Goal: Find specific page/section: Find specific page/section

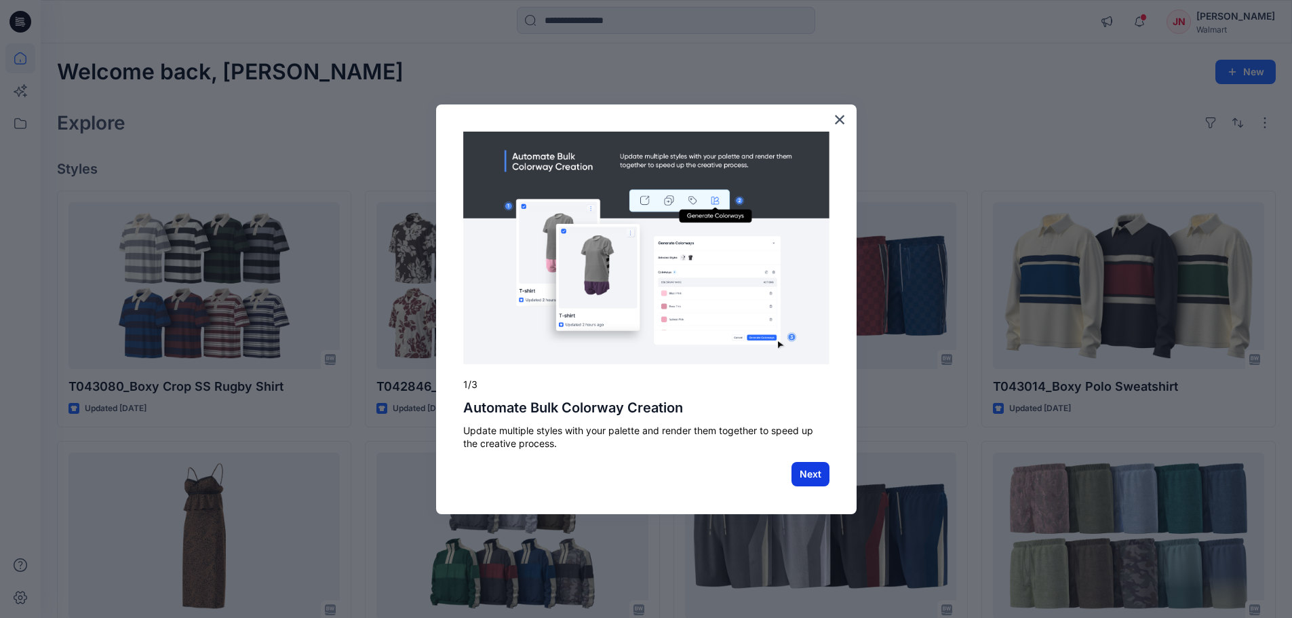
click at [819, 470] on button "Next" at bounding box center [811, 474] width 38 height 24
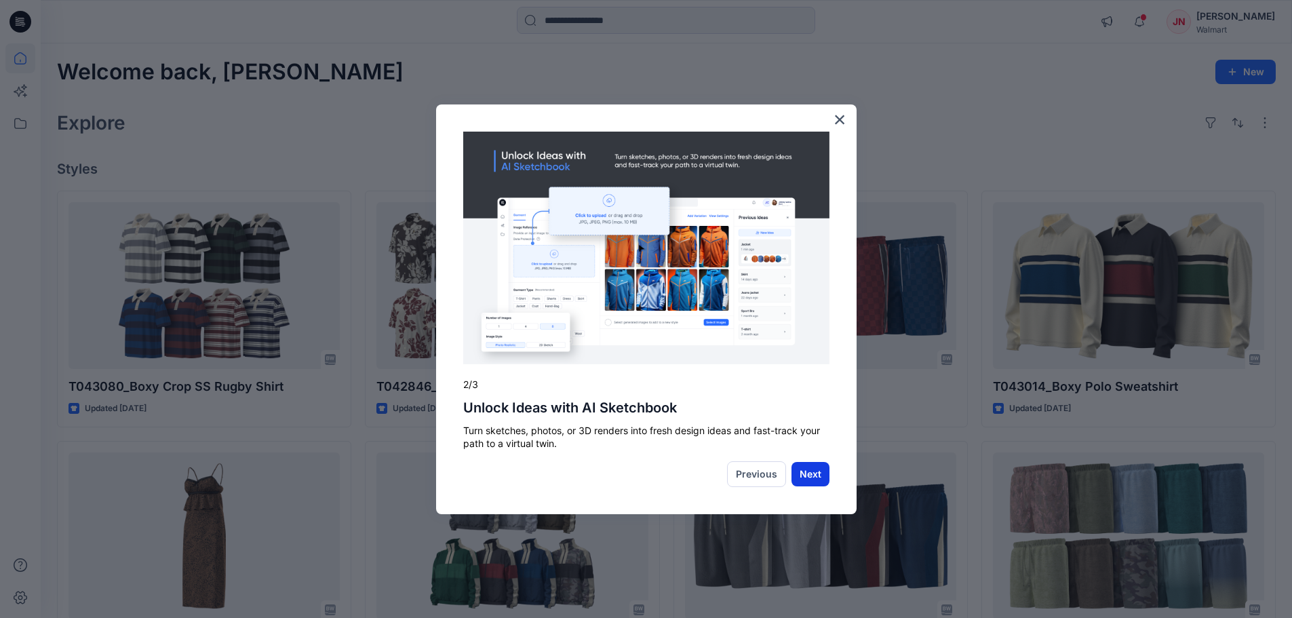
click at [818, 481] on button "Next" at bounding box center [811, 474] width 38 height 24
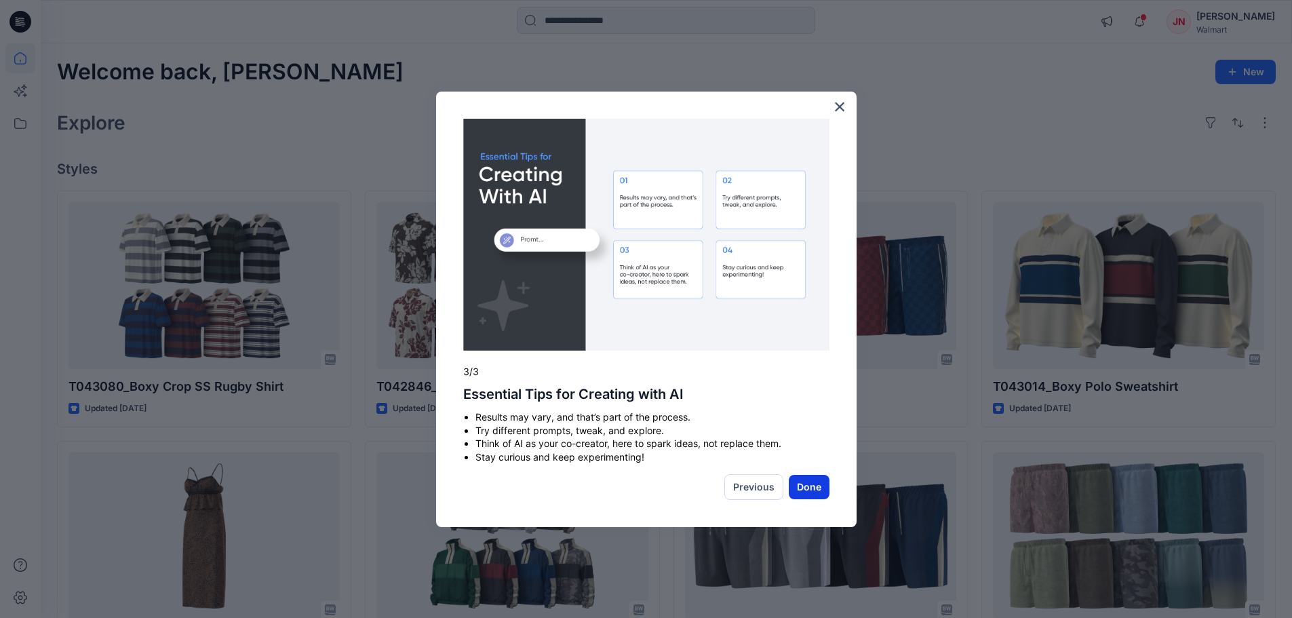
click at [818, 480] on button "Done" at bounding box center [809, 487] width 41 height 24
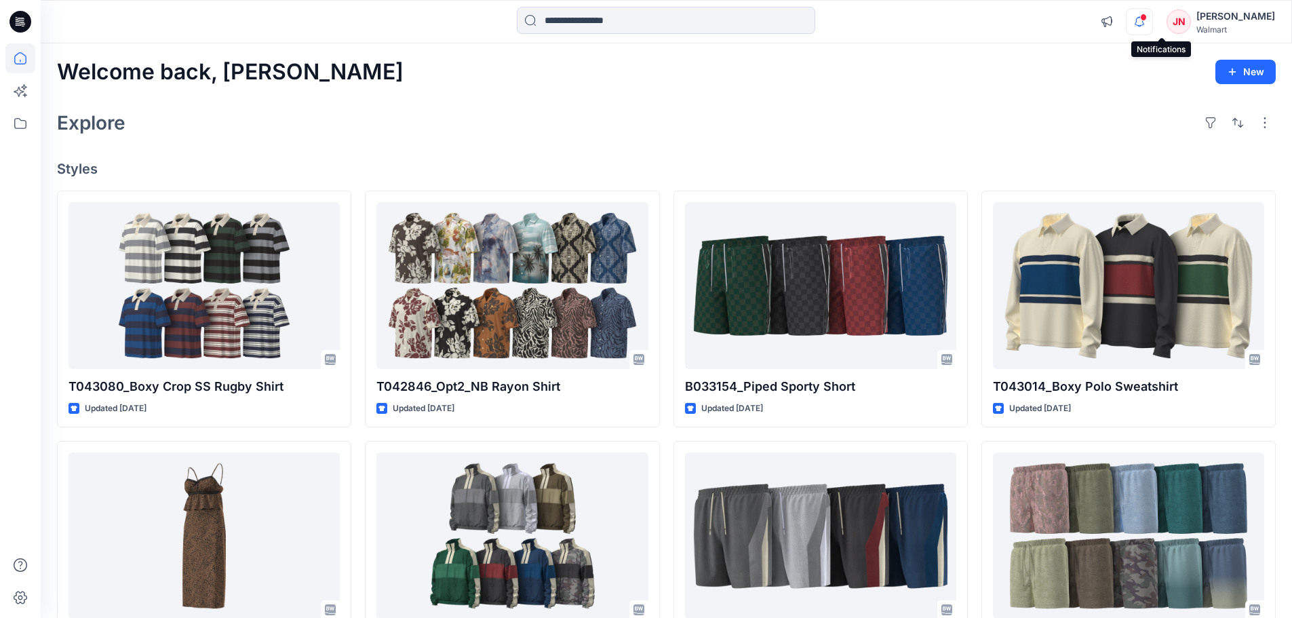
click at [1153, 24] on icon "button" at bounding box center [1140, 21] width 26 height 27
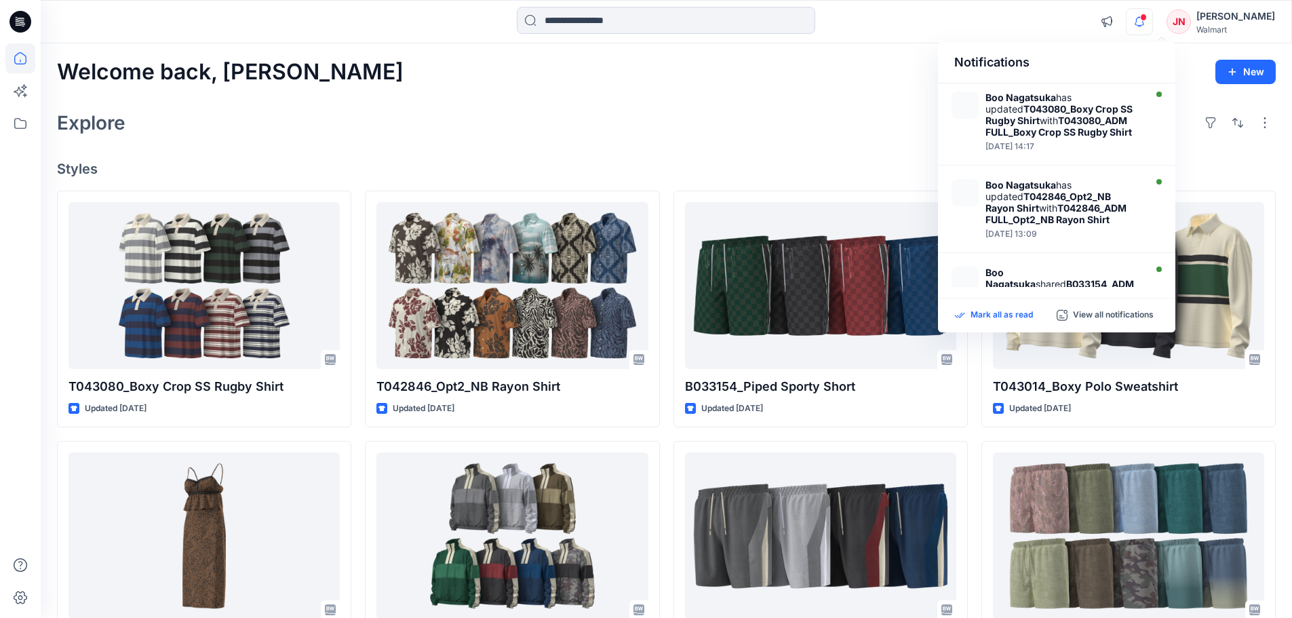
click at [996, 314] on p "Mark all as read" at bounding box center [1002, 315] width 62 height 12
click at [488, 126] on div "Explore" at bounding box center [666, 123] width 1219 height 33
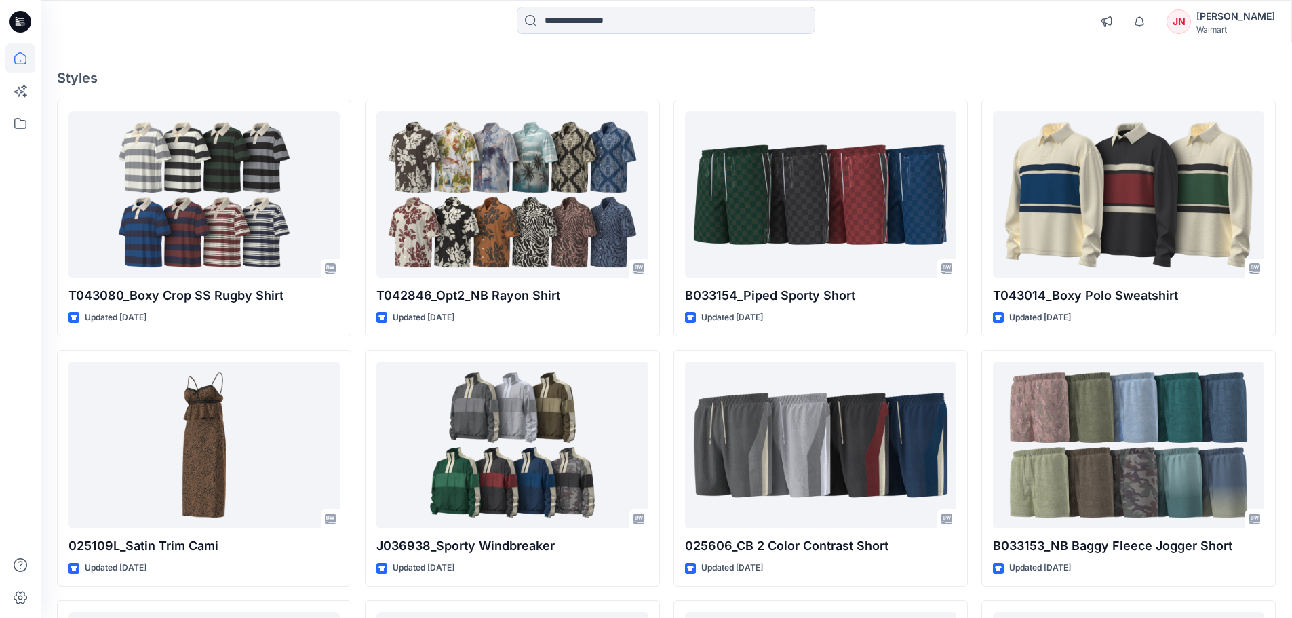
scroll to position [68, 0]
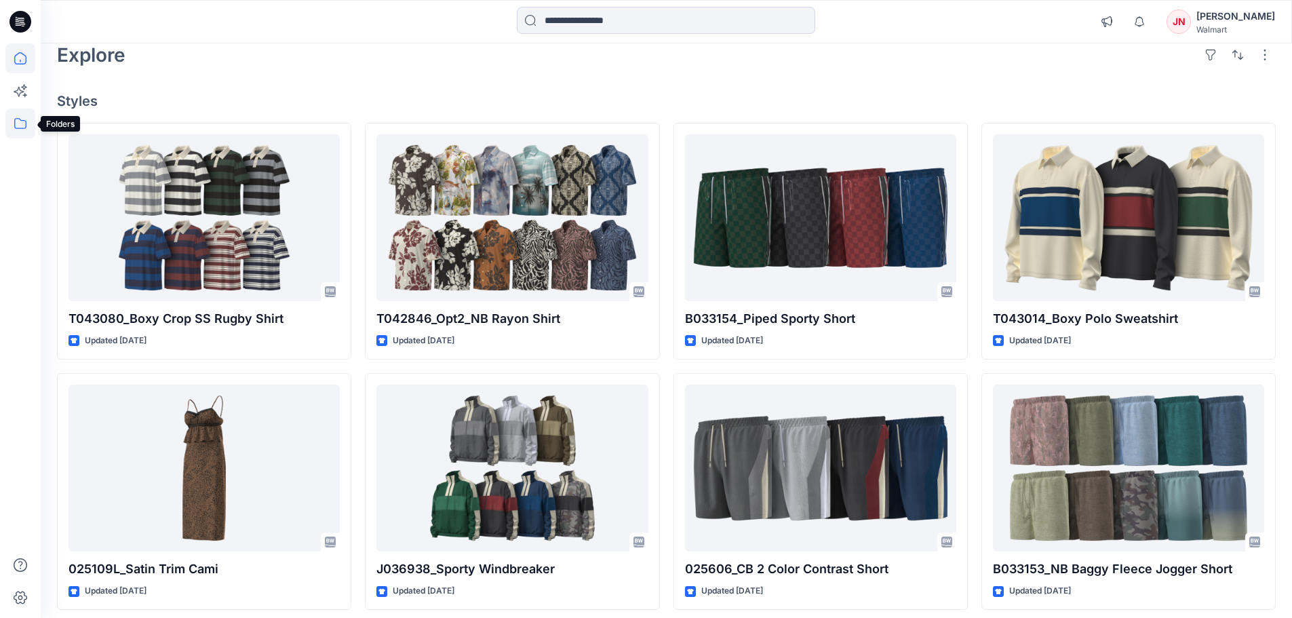
click at [18, 127] on icon at bounding box center [20, 124] width 30 height 30
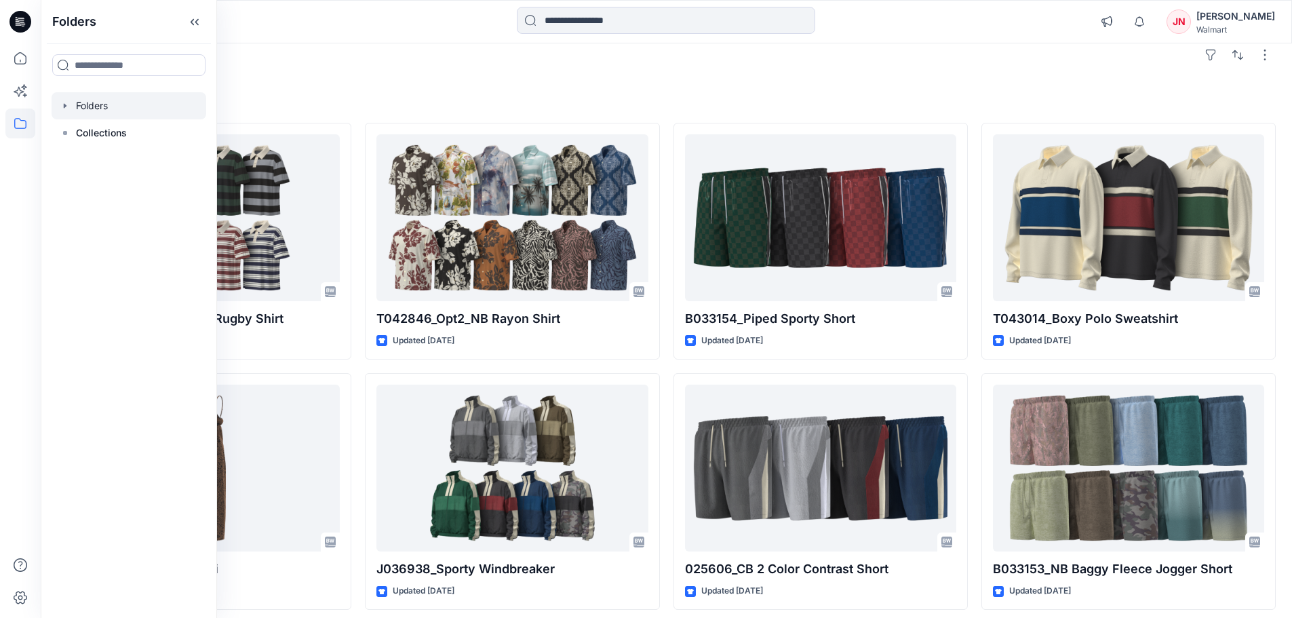
click at [81, 105] on div at bounding box center [129, 105] width 155 height 27
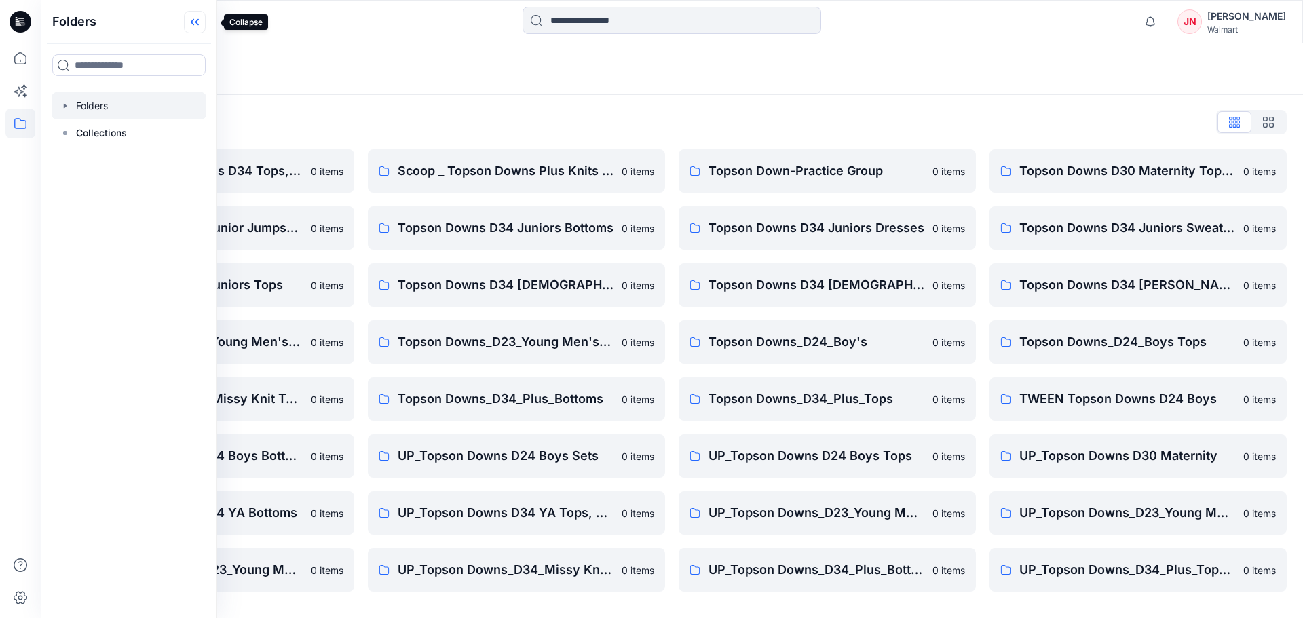
click at [204, 15] on icon at bounding box center [195, 22] width 22 height 22
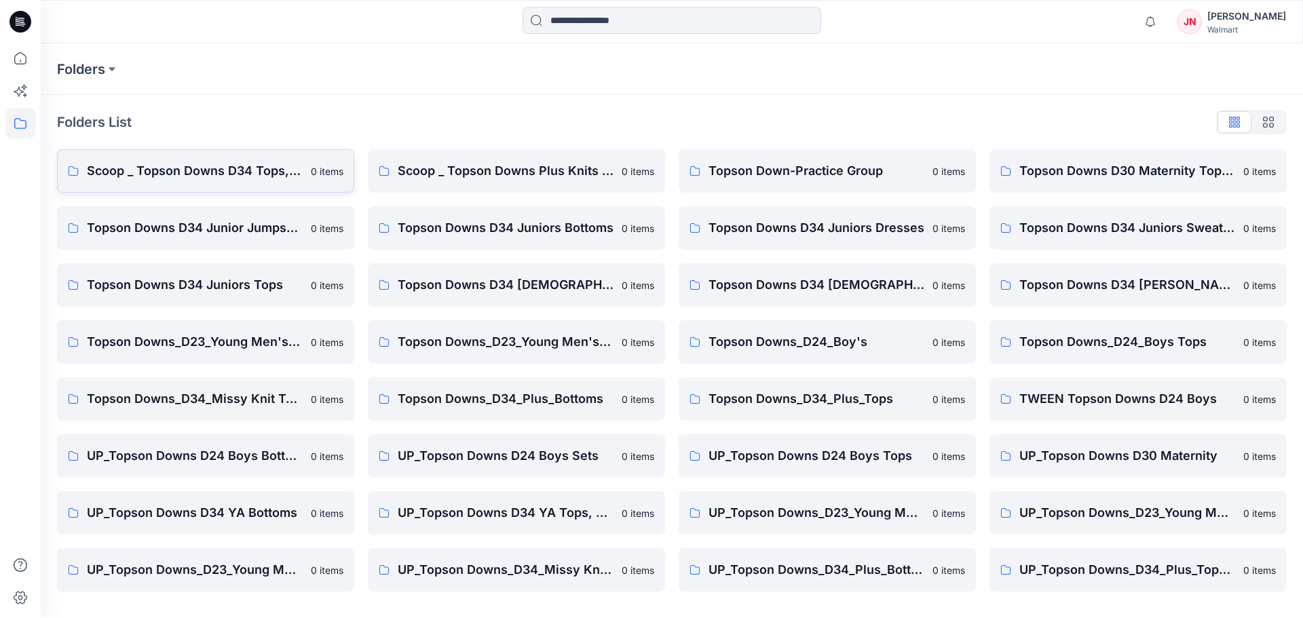
click at [267, 162] on p "Scoop _ Topson Downs D34 Tops, Dresses and Sets" at bounding box center [195, 170] width 216 height 19
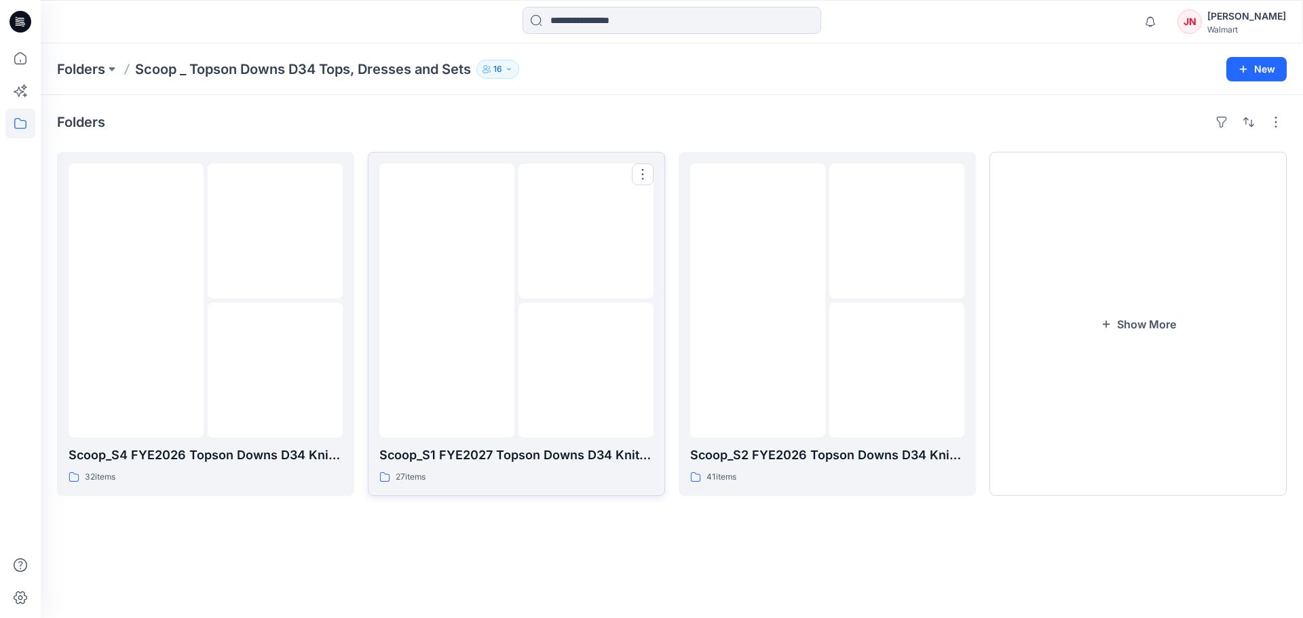
click at [586, 370] on img at bounding box center [586, 370] width 0 height 0
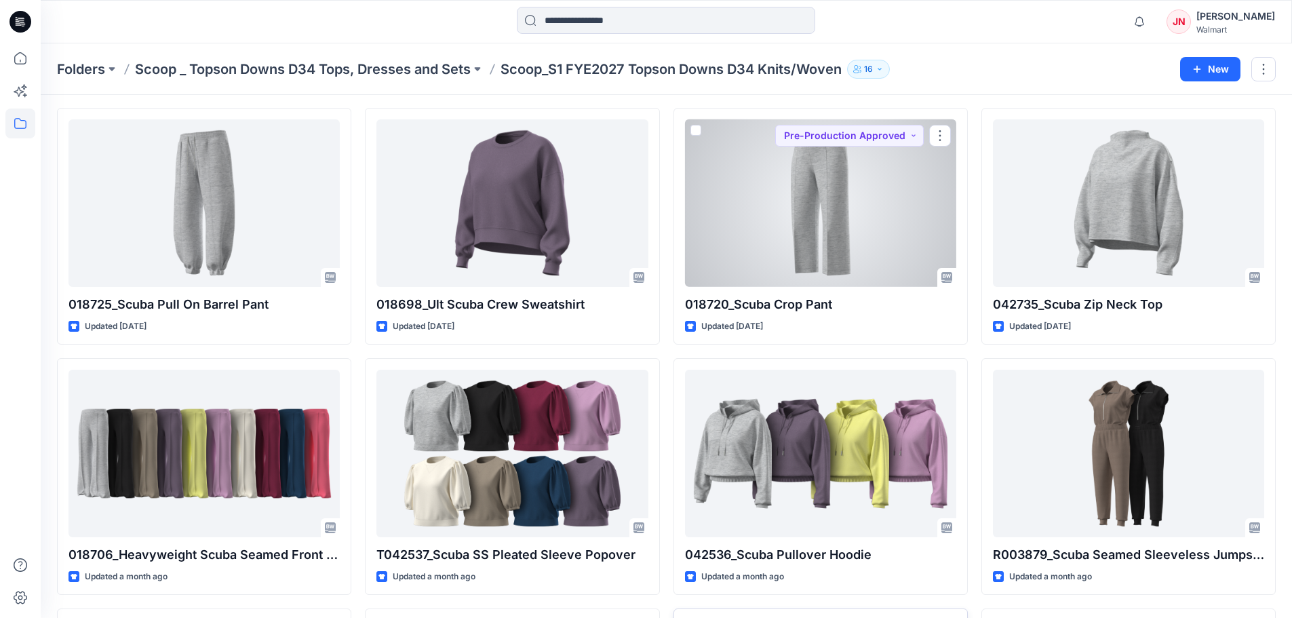
scroll to position [68, 0]
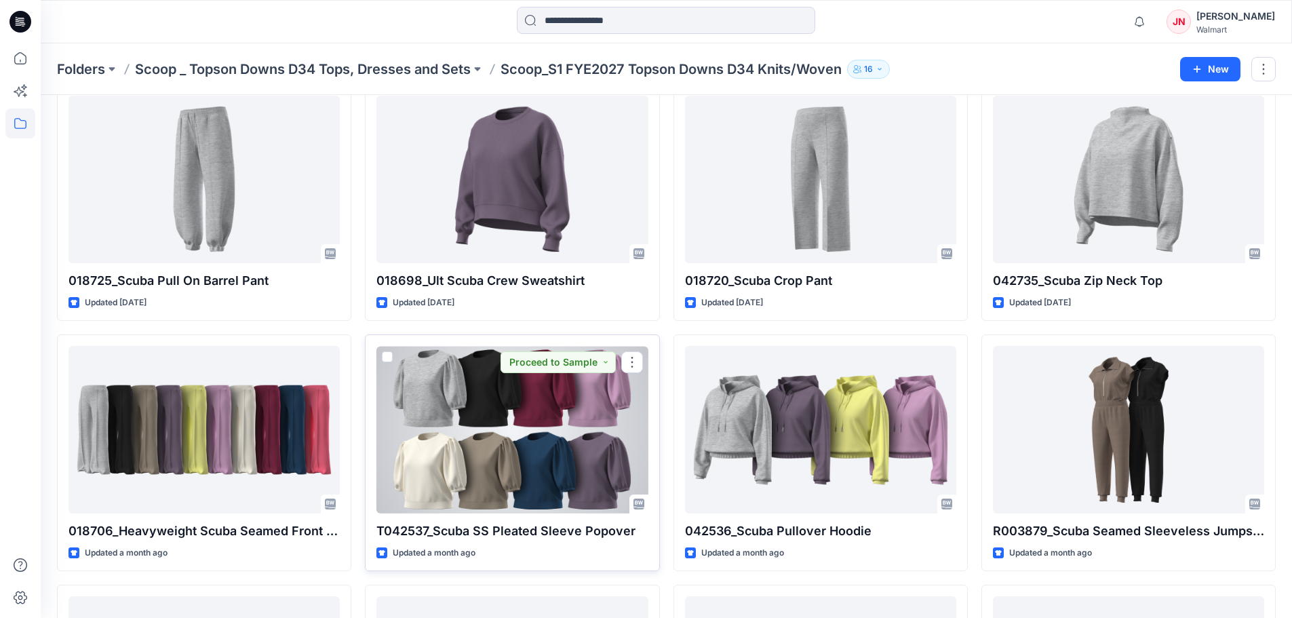
click at [579, 481] on div at bounding box center [512, 430] width 271 height 168
